Goal: Check status

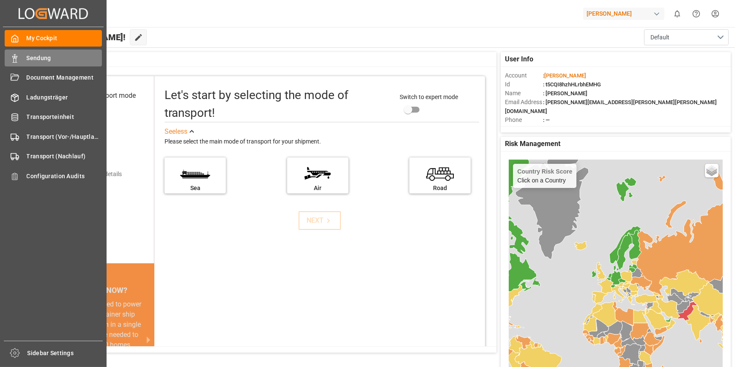
click at [17, 59] on icon at bounding box center [15, 58] width 8 height 8
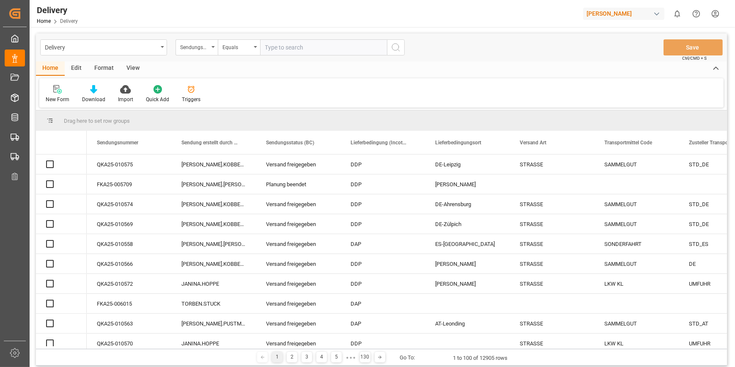
click at [309, 51] on input "text" at bounding box center [323, 47] width 127 height 16
type input "FKA25-005336"
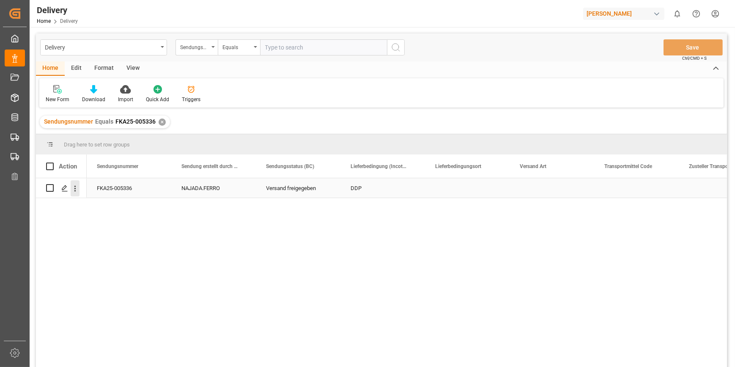
click at [75, 190] on icon "open menu" at bounding box center [75, 188] width 9 height 9
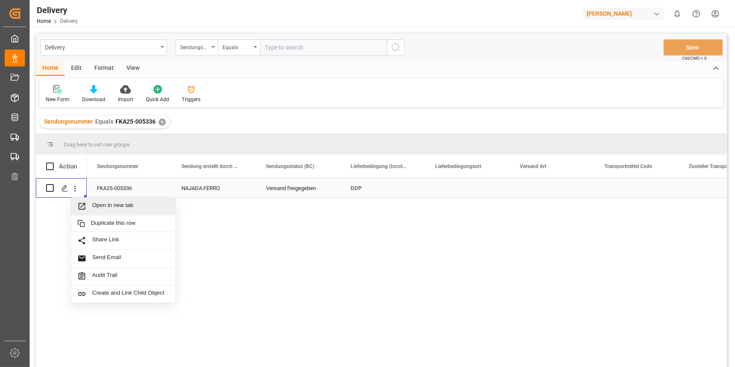
click at [100, 202] on span "Open in new tab" at bounding box center [130, 206] width 77 height 9
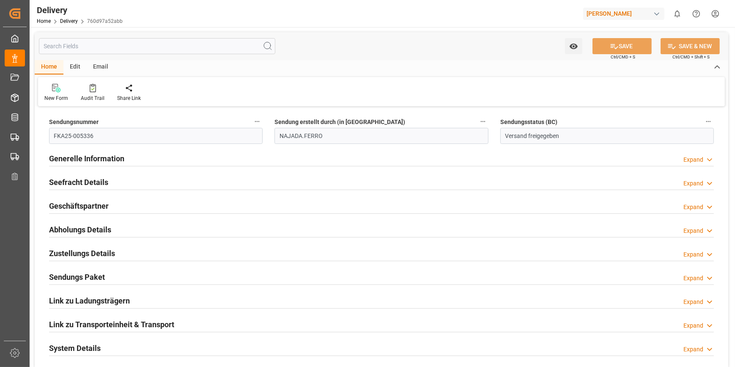
click at [103, 154] on h2 "Generelle Information" at bounding box center [86, 158] width 75 height 11
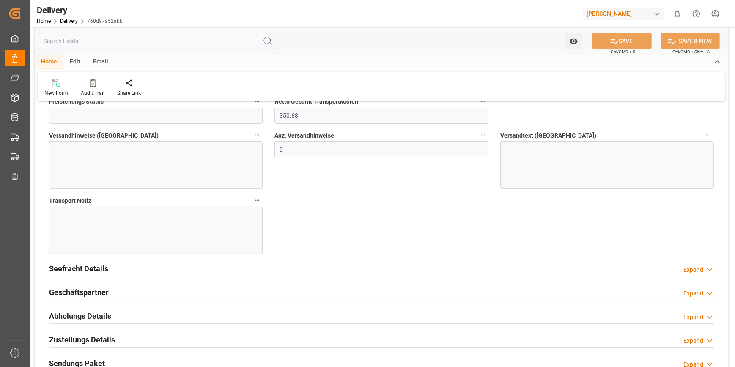
scroll to position [77, 0]
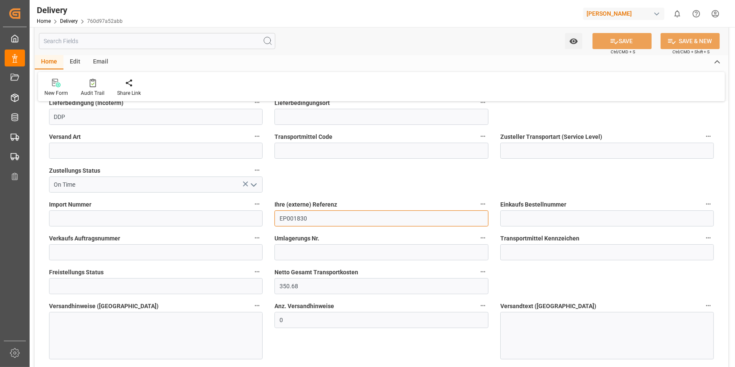
drag, startPoint x: 307, startPoint y: 220, endPoint x: 273, endPoint y: 224, distance: 34.9
click at [273, 224] on div "Ihre (externe) Referenz EP001830" at bounding box center [380, 212] width 225 height 34
